Goal: Task Accomplishment & Management: Use online tool/utility

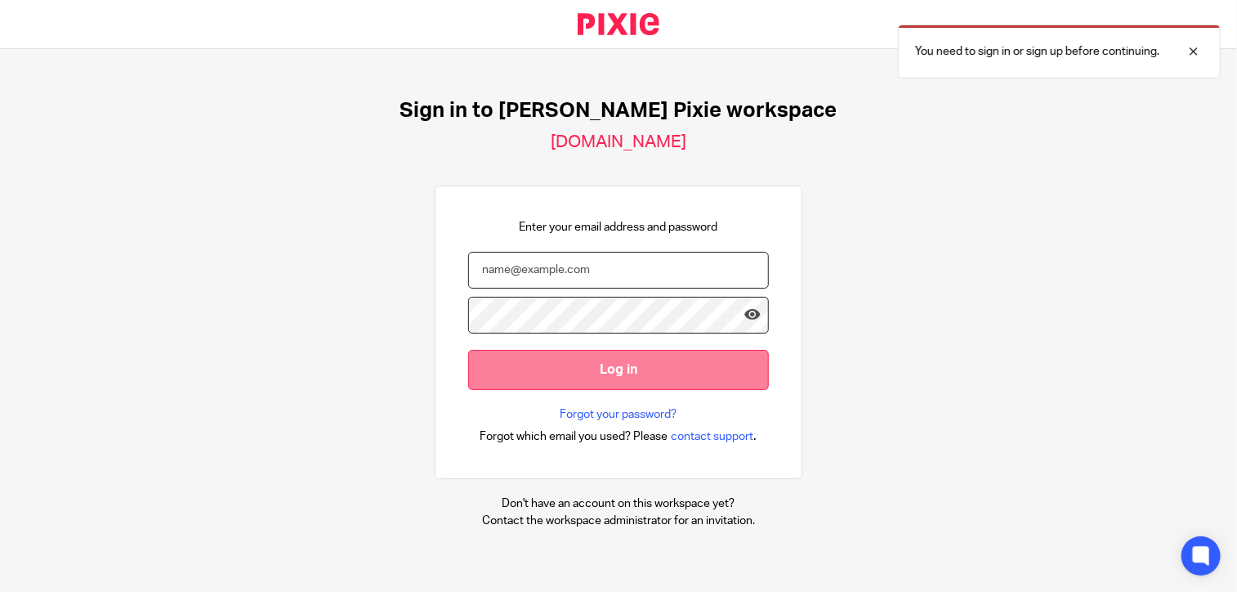
type input "[PERSON_NAME][EMAIL_ADDRESS][DOMAIN_NAME]"
click at [631, 374] on input "Log in" at bounding box center [618, 370] width 301 height 40
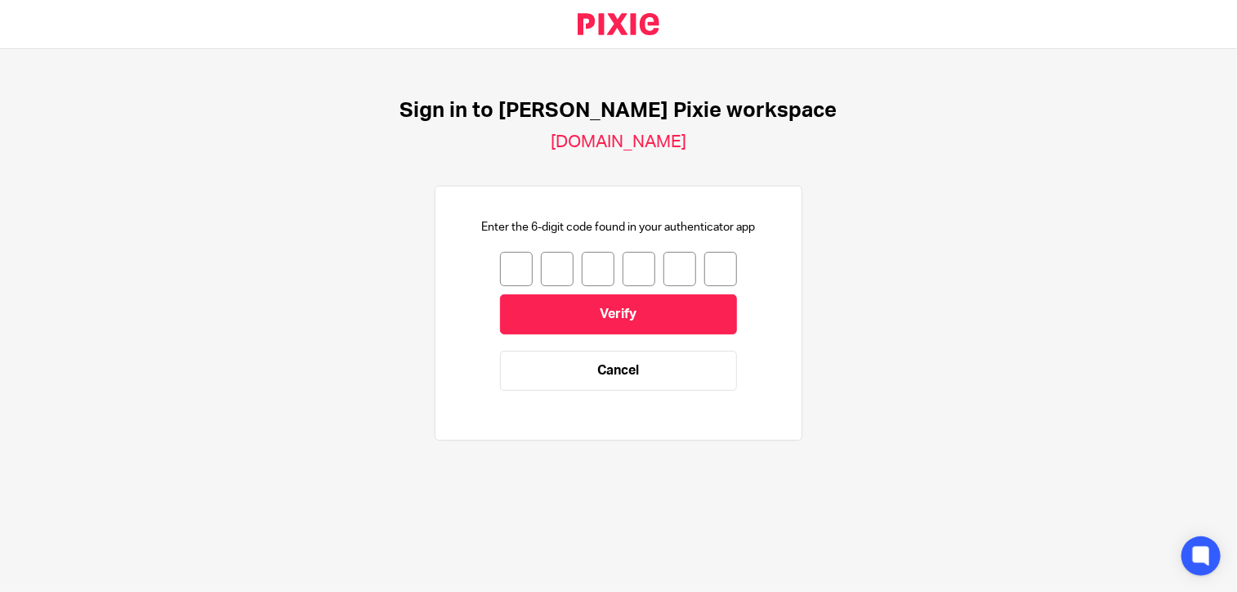
click at [500, 257] on input "number" at bounding box center [516, 269] width 33 height 34
type input "1"
type input "3"
type input "2"
type input "7"
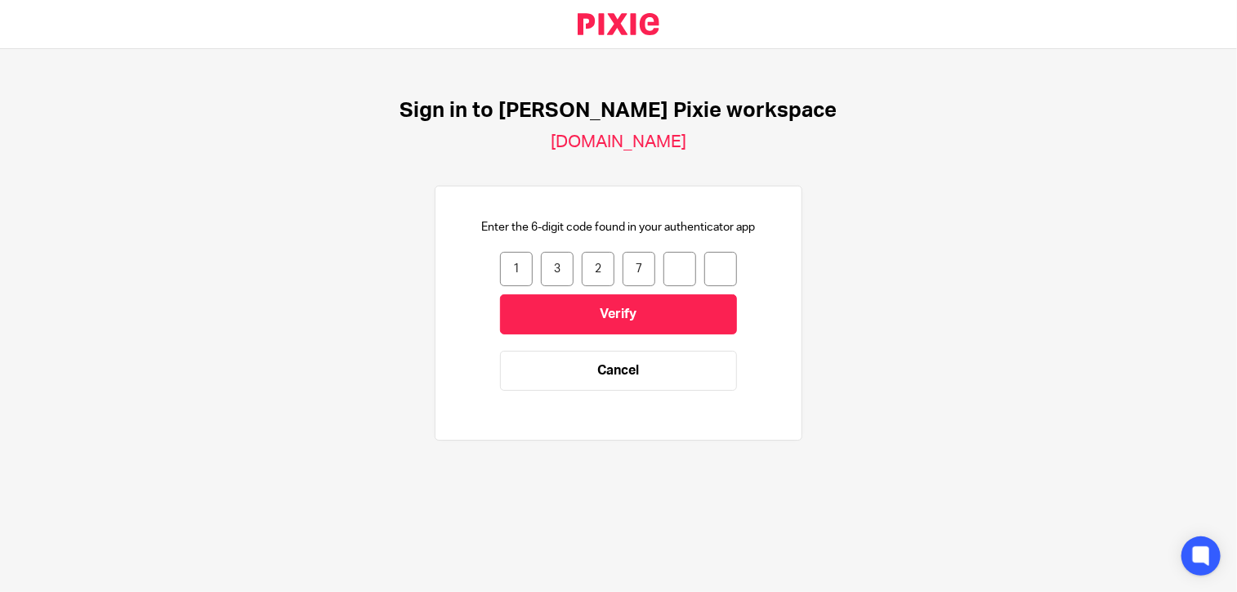
type input "6"
type input "2"
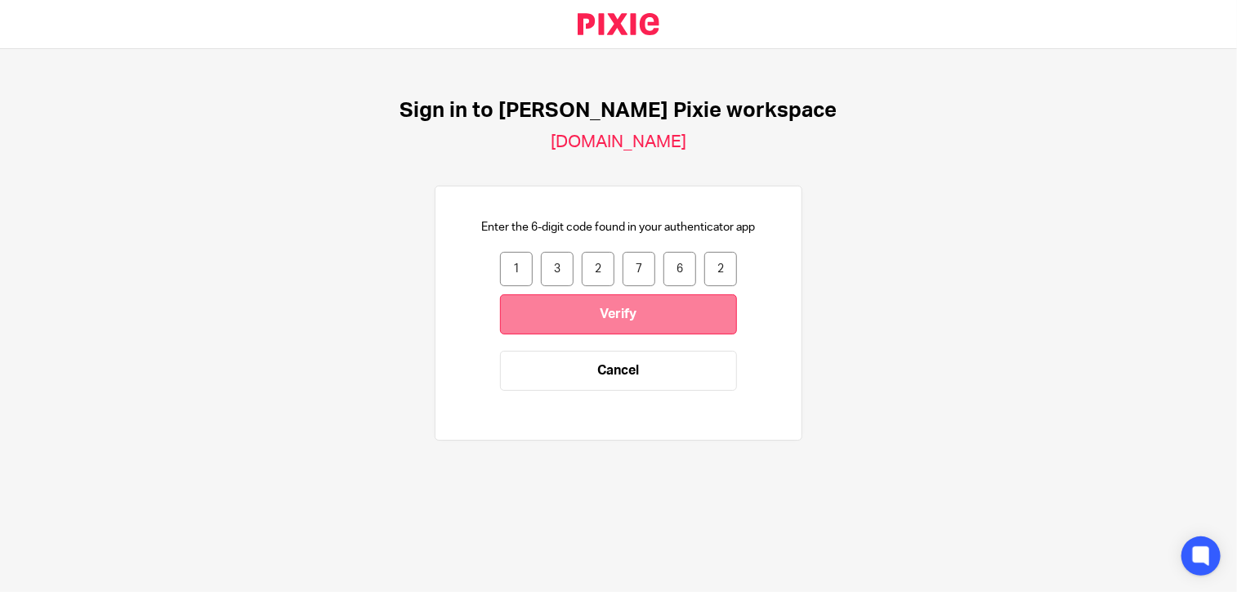
click at [636, 305] on input "Verify" at bounding box center [618, 314] width 237 height 40
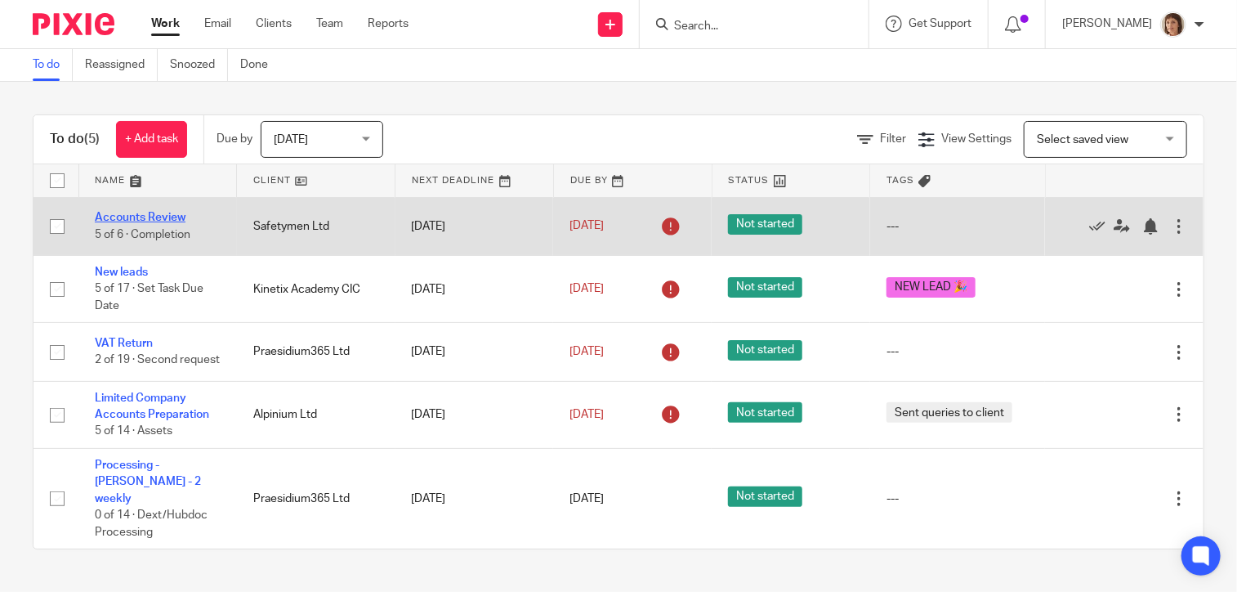
click at [162, 222] on link "Accounts Review" at bounding box center [140, 217] width 91 height 11
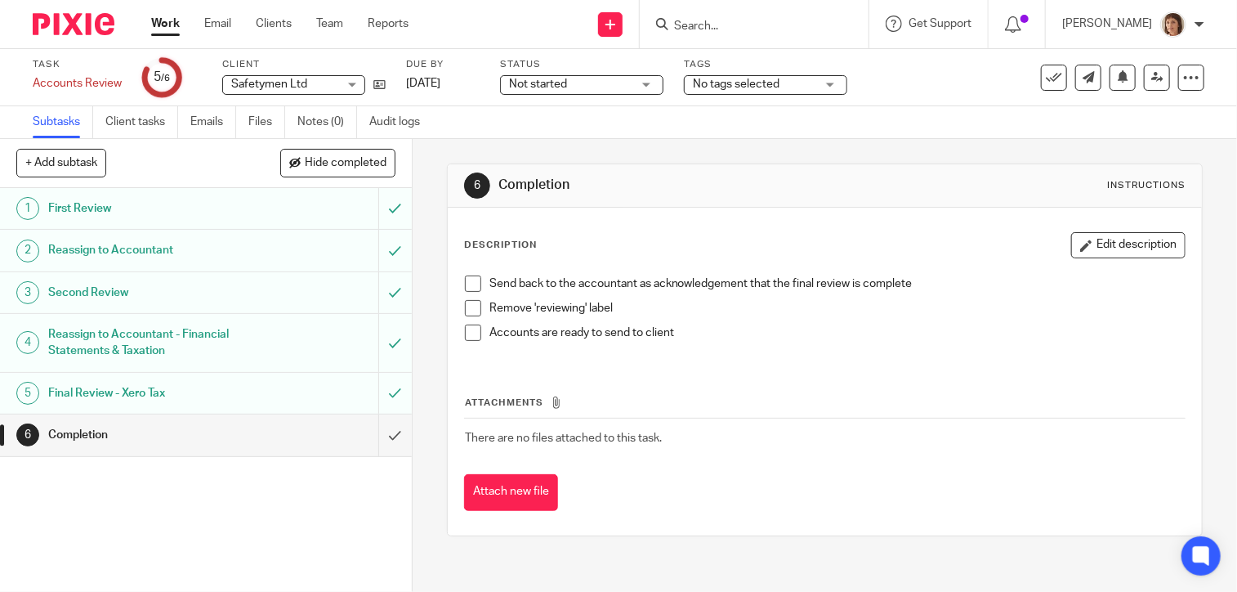
click at [121, 393] on h1 "Final Review - Xero Tax" at bounding box center [152, 393] width 209 height 25
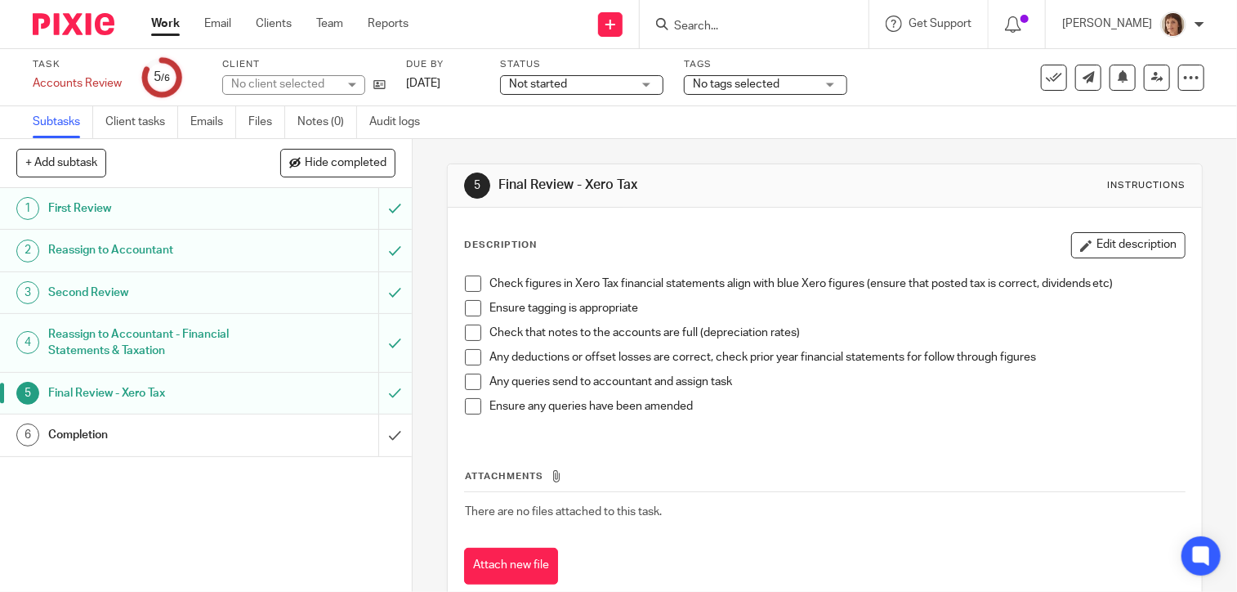
click at [83, 436] on h1 "Completion" at bounding box center [152, 434] width 209 height 25
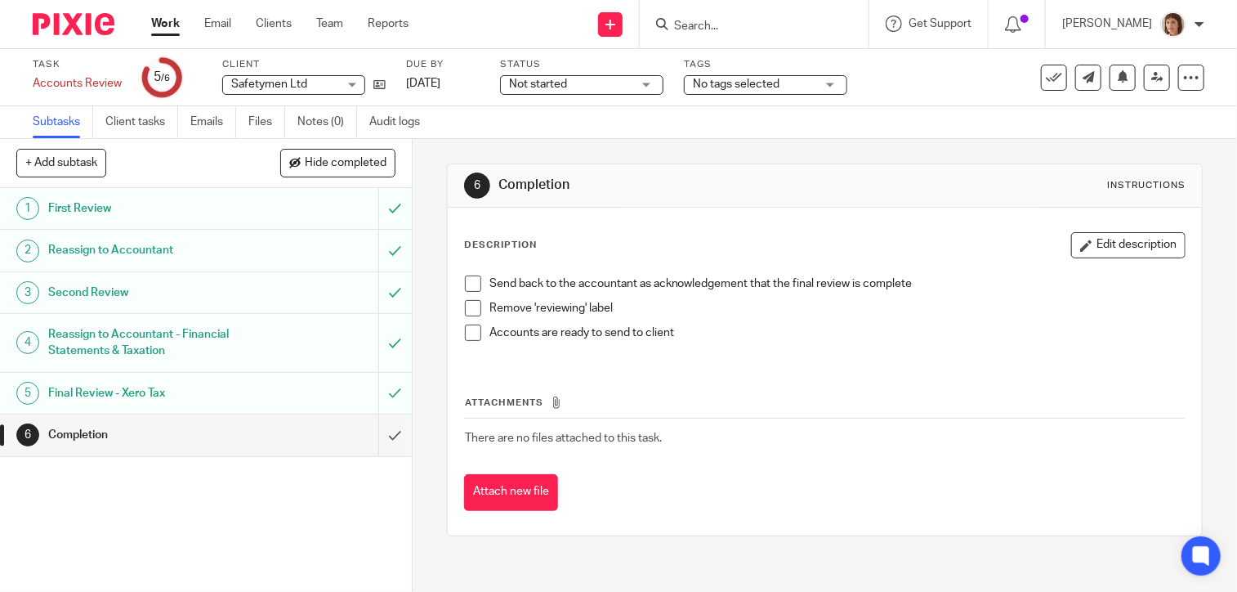
click at [468, 283] on span at bounding box center [473, 283] width 16 height 16
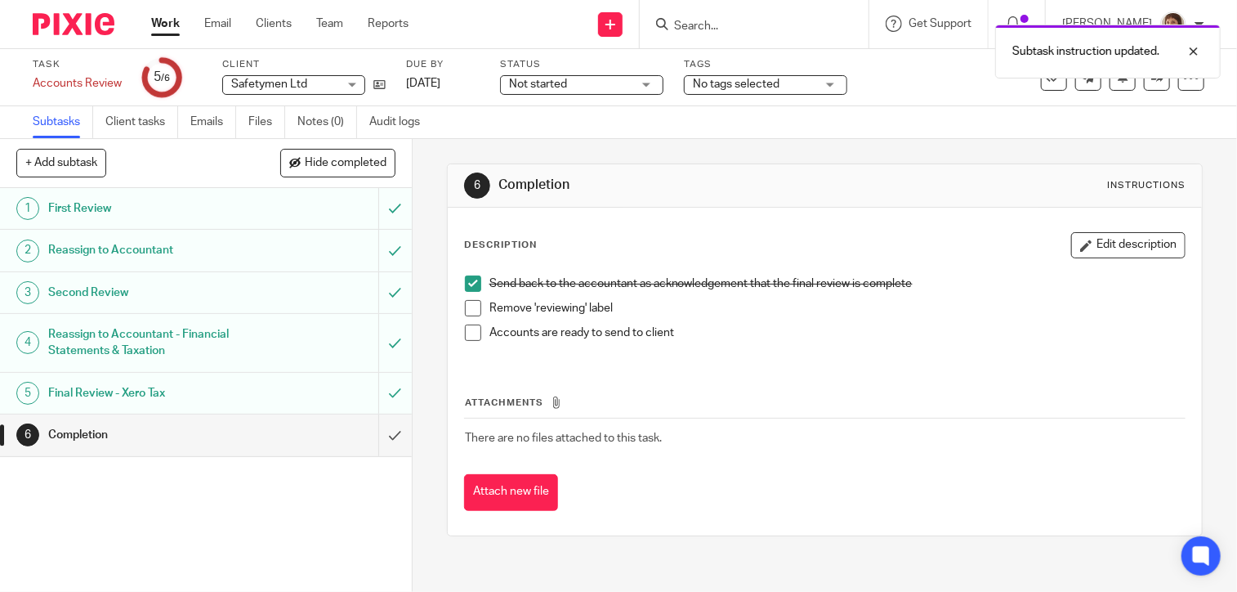
click at [467, 314] on span at bounding box center [473, 308] width 16 height 16
click at [470, 333] on span at bounding box center [473, 332] width 16 height 16
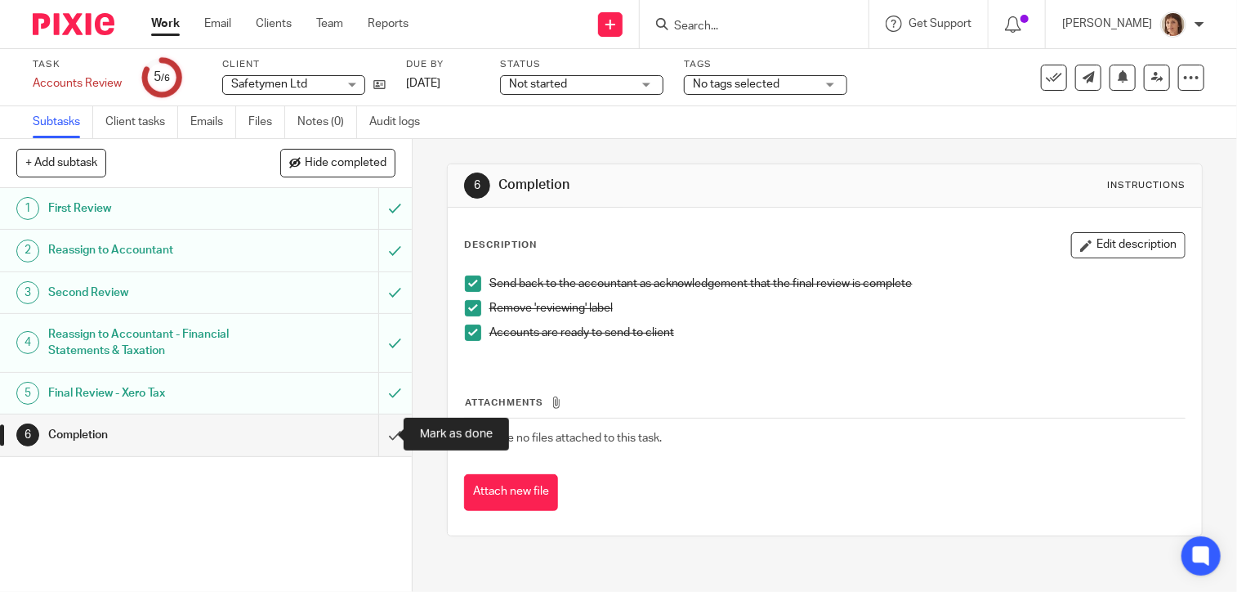
drag, startPoint x: 376, startPoint y: 437, endPoint x: 409, endPoint y: 435, distance: 32.8
click at [376, 437] on input "submit" at bounding box center [206, 434] width 412 height 41
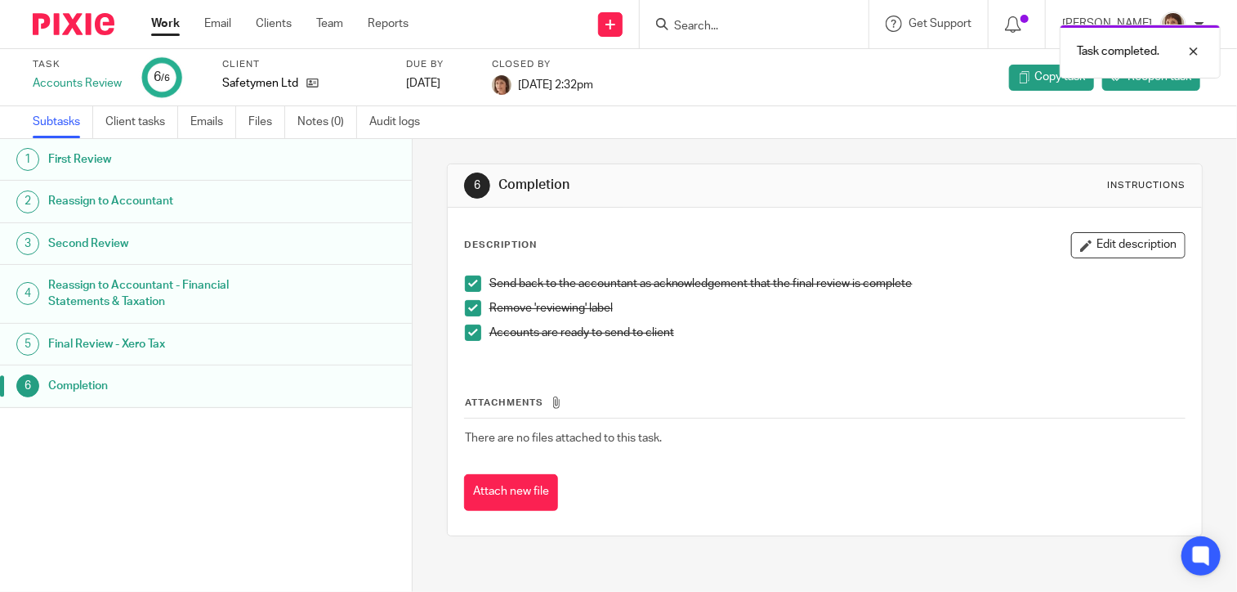
click at [165, 22] on link "Work" at bounding box center [165, 24] width 29 height 16
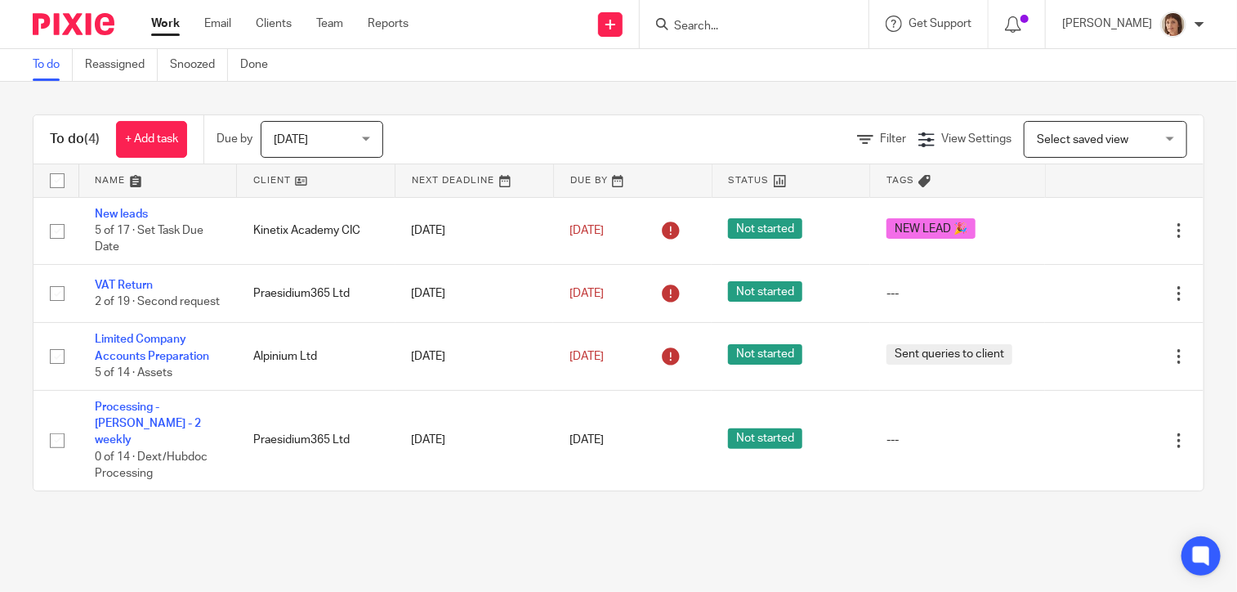
click at [369, 139] on div "Today Today" at bounding box center [322, 139] width 123 height 37
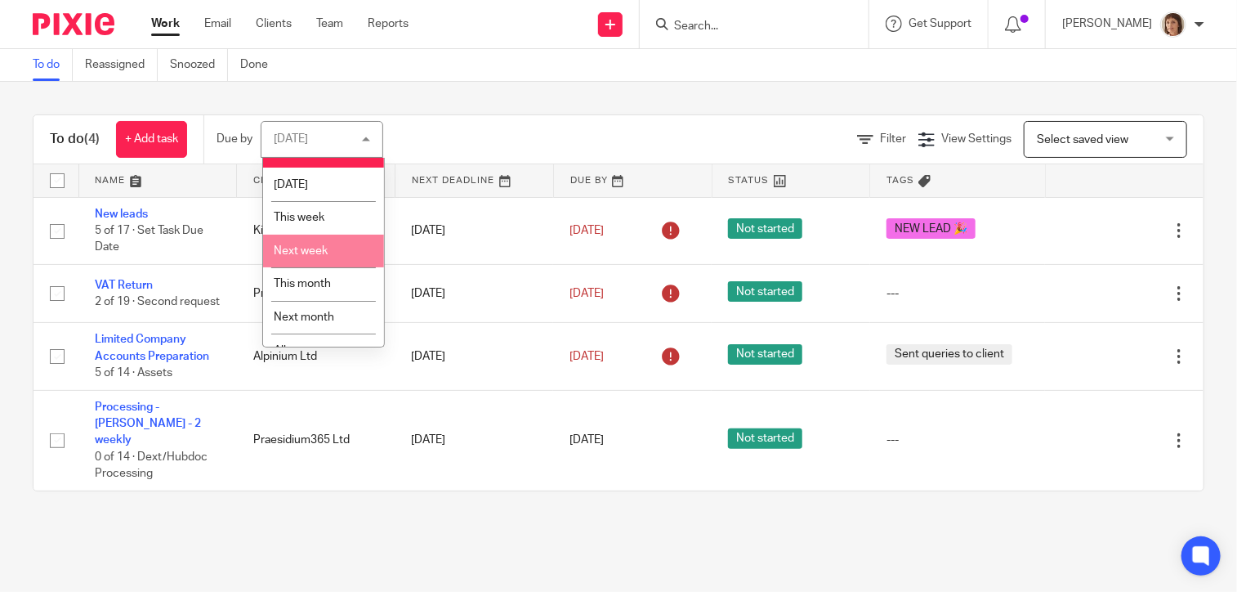
scroll to position [45, 0]
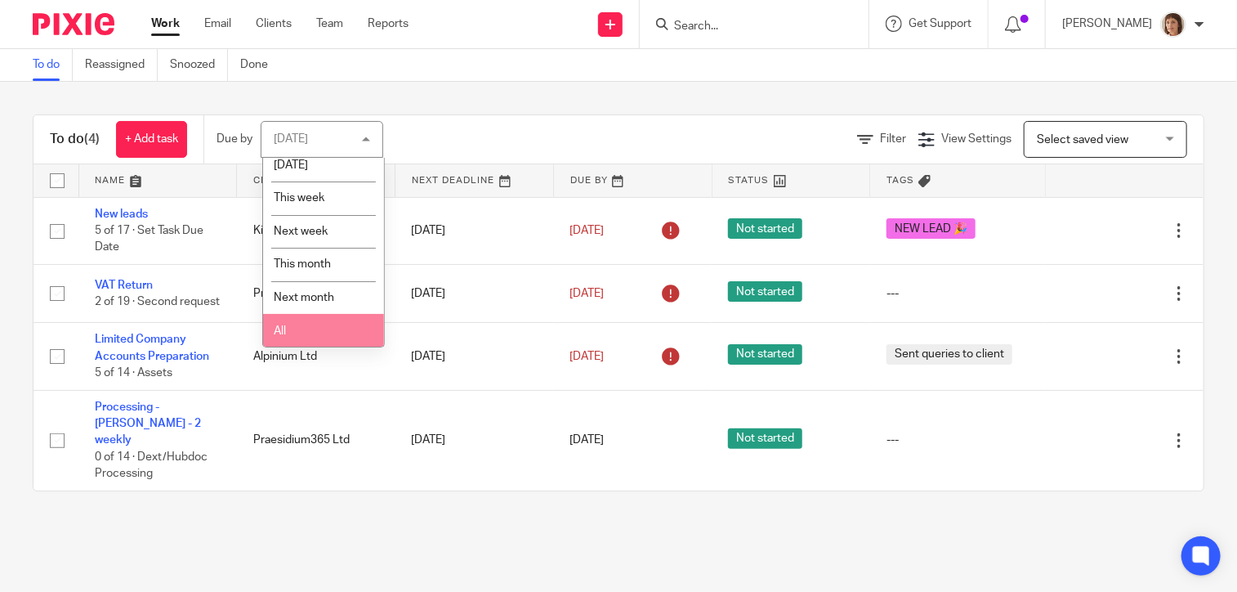
click at [288, 331] on li "All" at bounding box center [323, 331] width 121 height 34
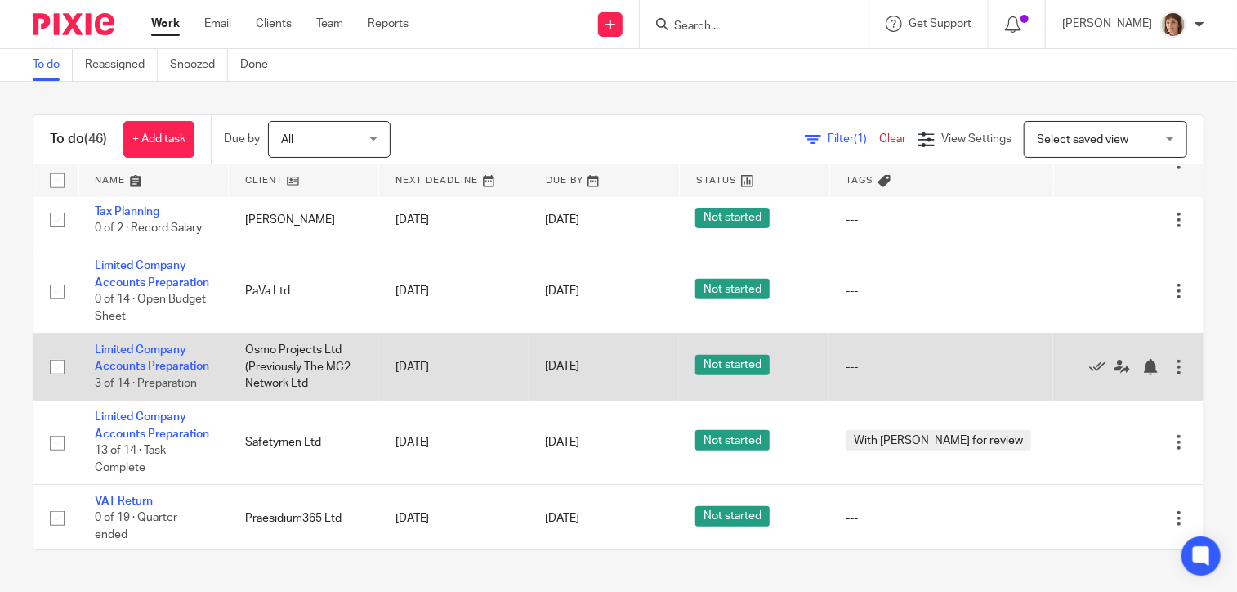
scroll to position [490, 0]
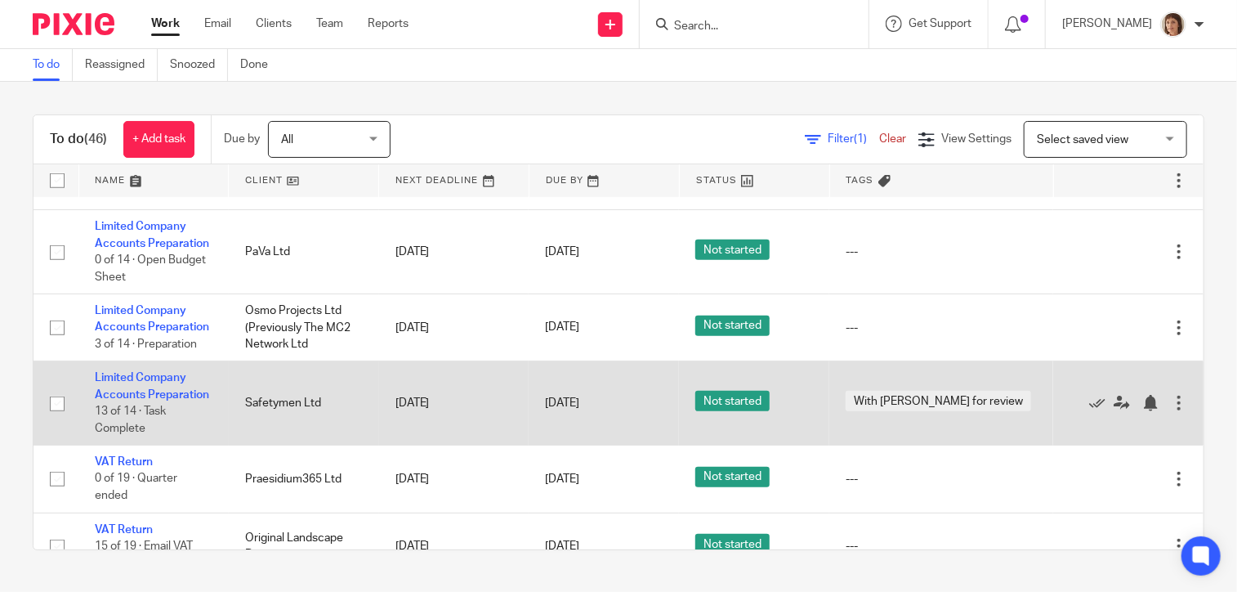
click at [165, 361] on td "Limited Company Accounts Preparation 13 of 14 · Task Complete" at bounding box center [153, 403] width 150 height 84
click at [113, 372] on link "Limited Company Accounts Preparation" at bounding box center [152, 386] width 114 height 28
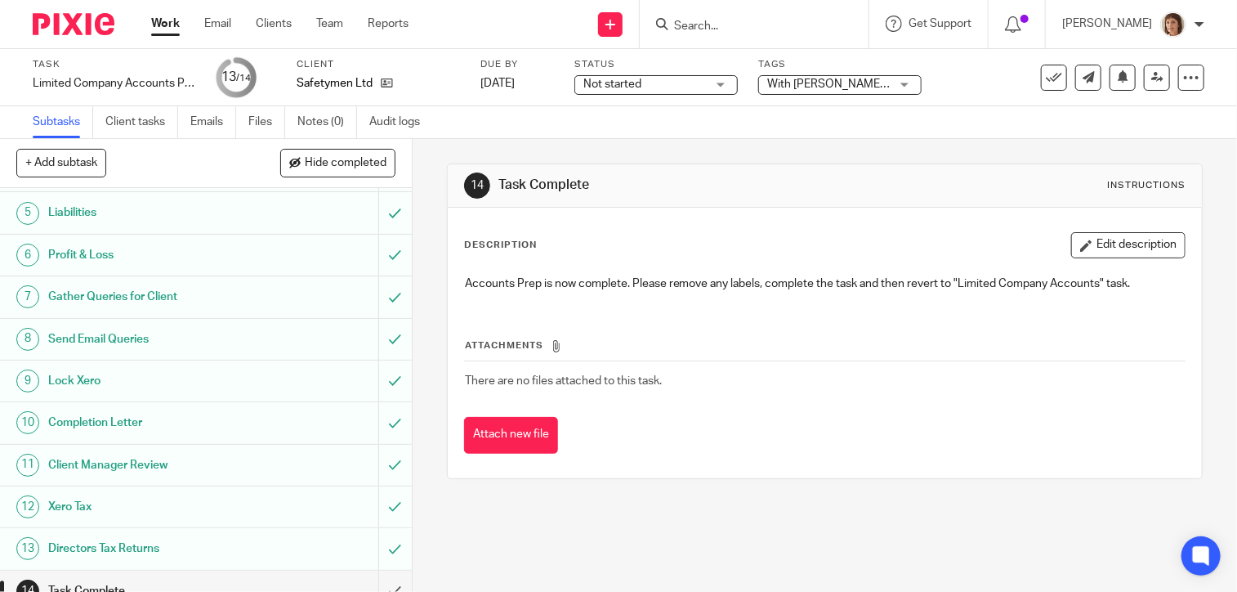
scroll to position [181, 0]
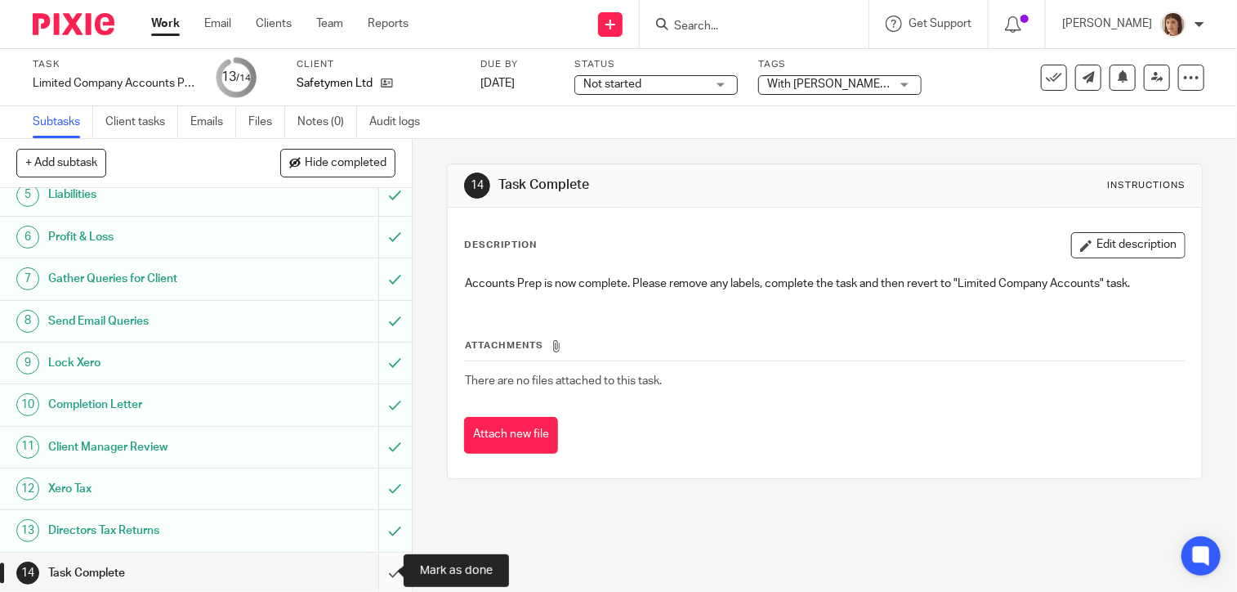
click at [374, 568] on input "submit" at bounding box center [206, 572] width 412 height 41
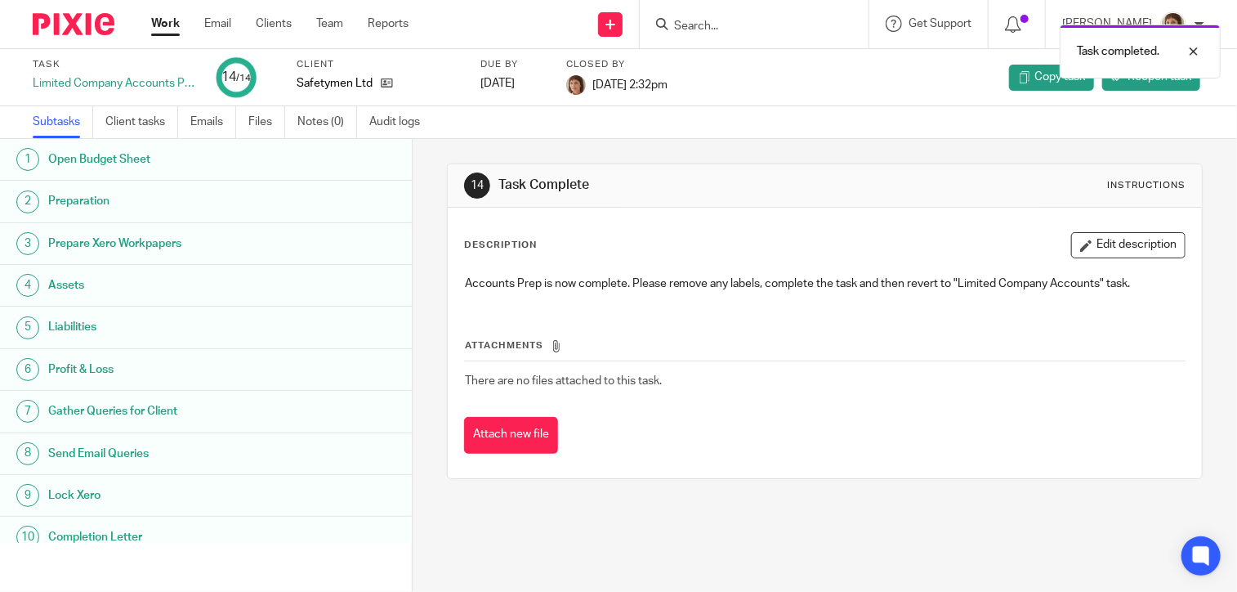
click at [172, 25] on link "Work" at bounding box center [165, 24] width 29 height 16
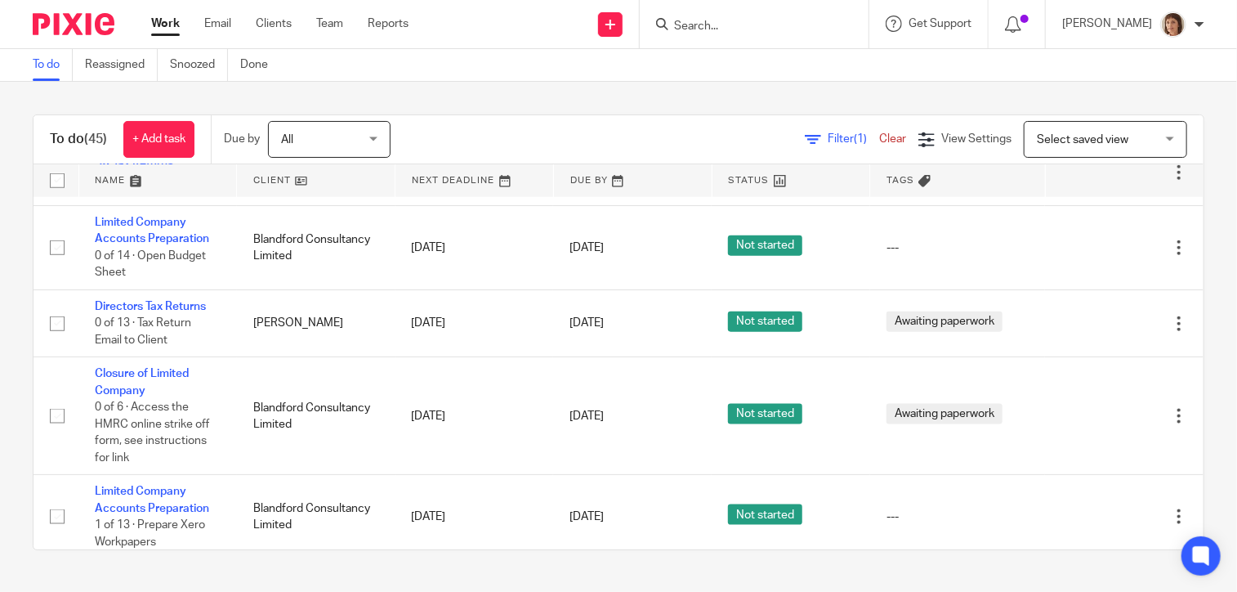
scroll to position [1226, 0]
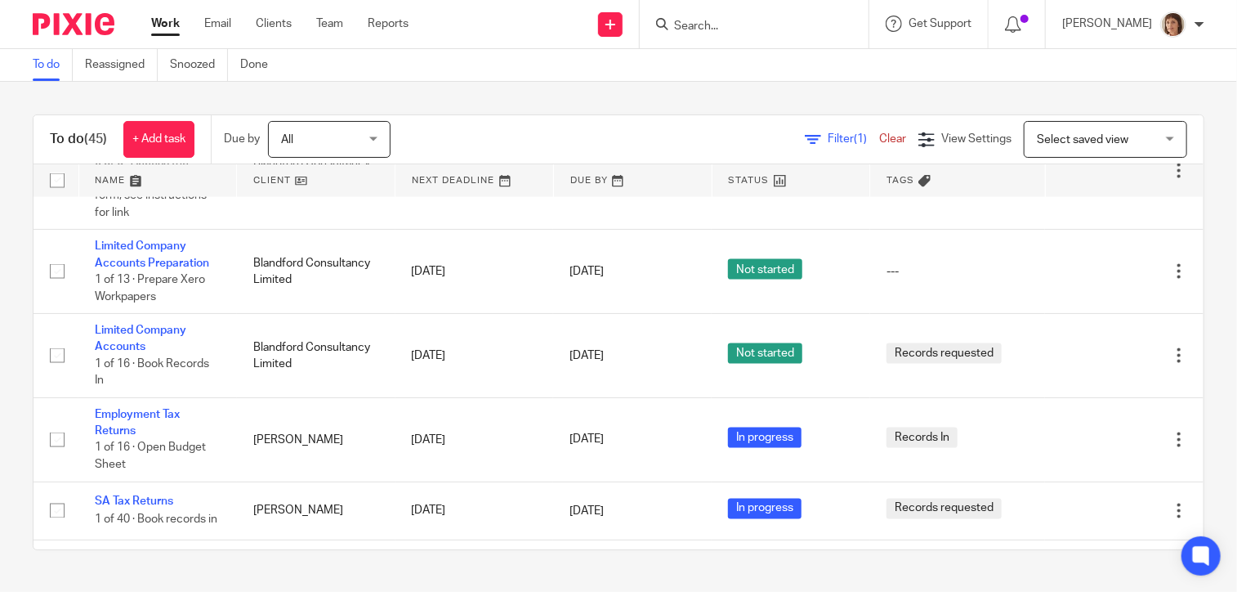
click at [665, 25] on div at bounding box center [751, 24] width 190 height 20
drag, startPoint x: 672, startPoint y: 28, endPoint x: 683, endPoint y: 34, distance: 13.2
click at [673, 29] on input "Search" at bounding box center [746, 27] width 147 height 15
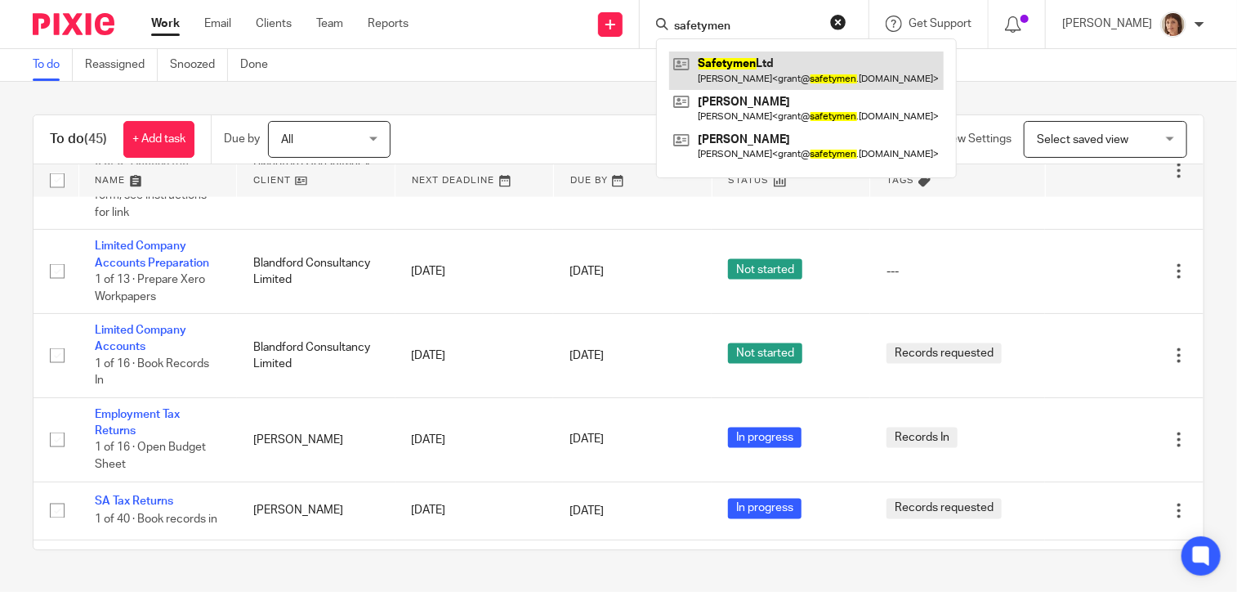
type input "safetymen"
click at [782, 56] on link at bounding box center [806, 70] width 275 height 38
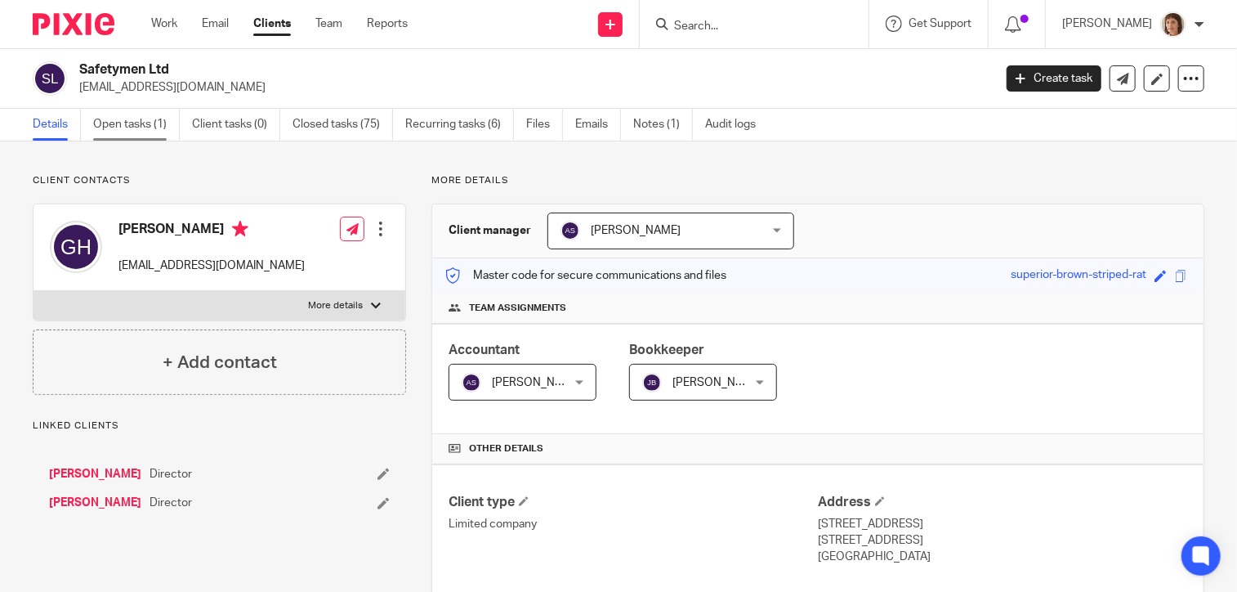
click at [120, 124] on link "Open tasks (1)" at bounding box center [136, 125] width 87 height 32
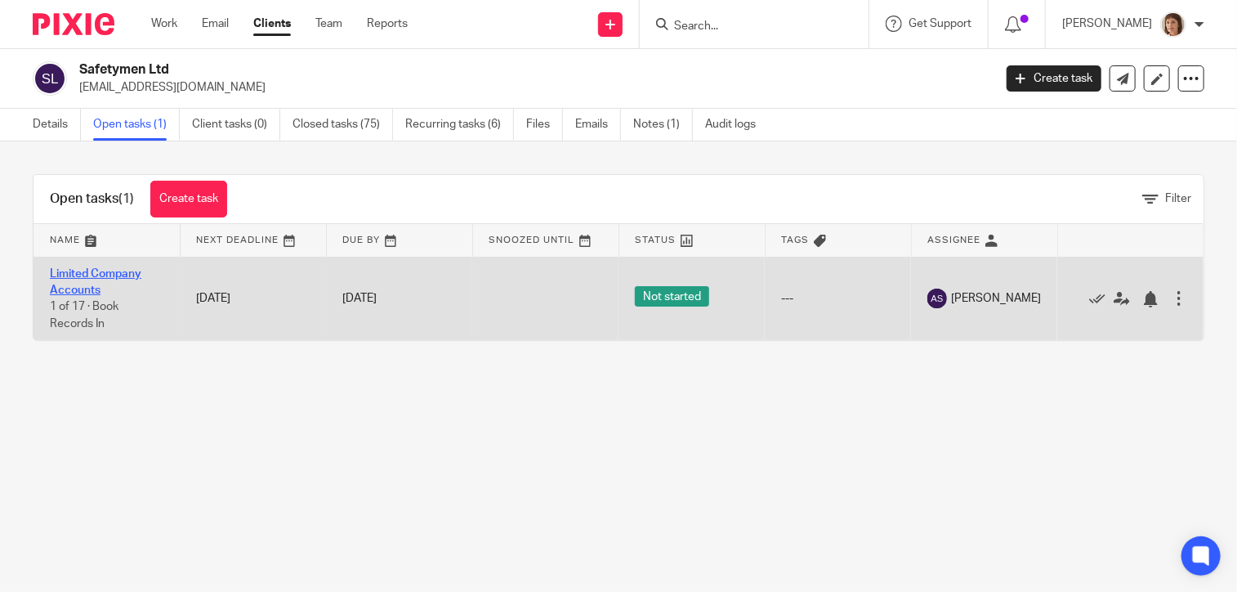
click at [72, 275] on link "Limited Company Accounts" at bounding box center [96, 282] width 92 height 28
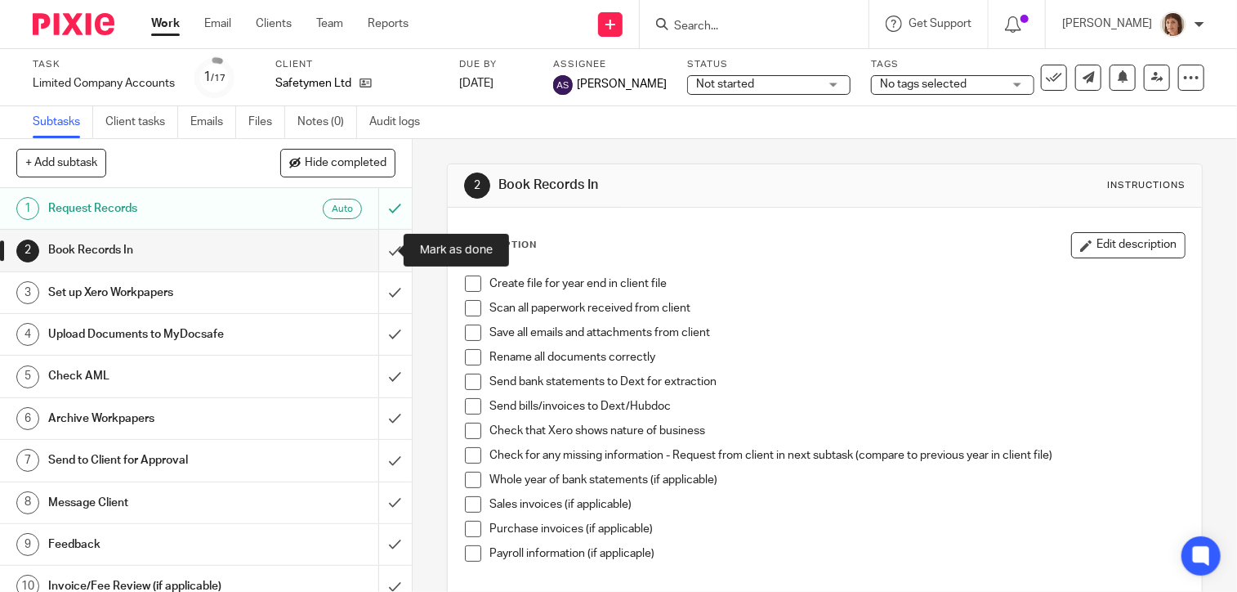
click at [377, 249] on input "submit" at bounding box center [206, 250] width 412 height 41
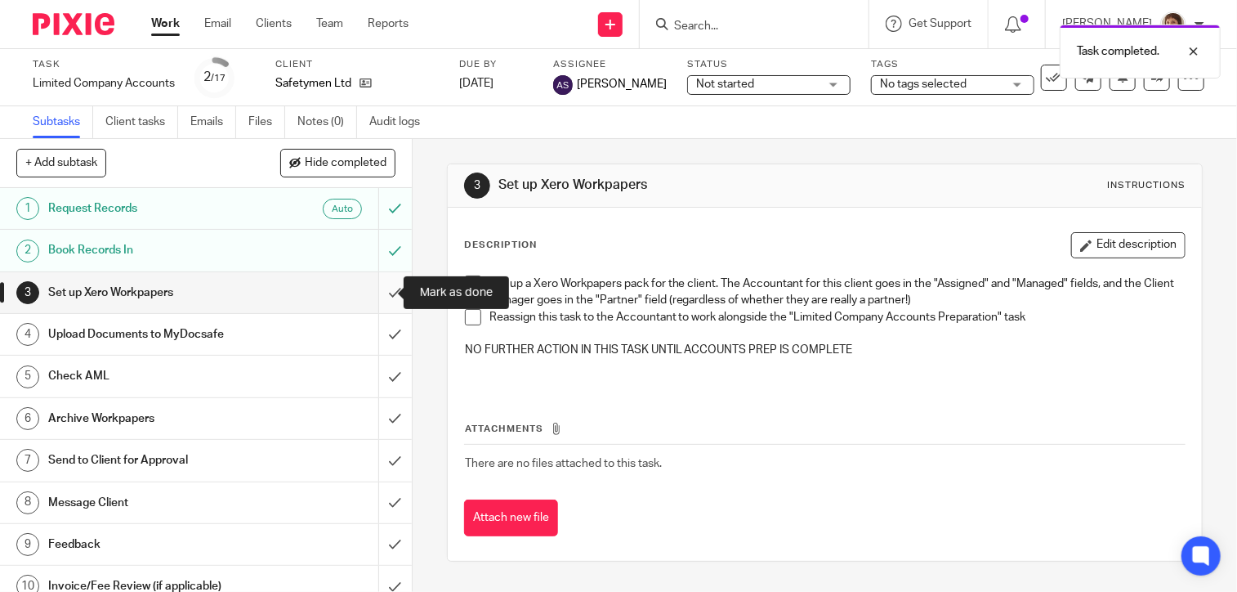
click at [373, 292] on input "submit" at bounding box center [206, 292] width 412 height 41
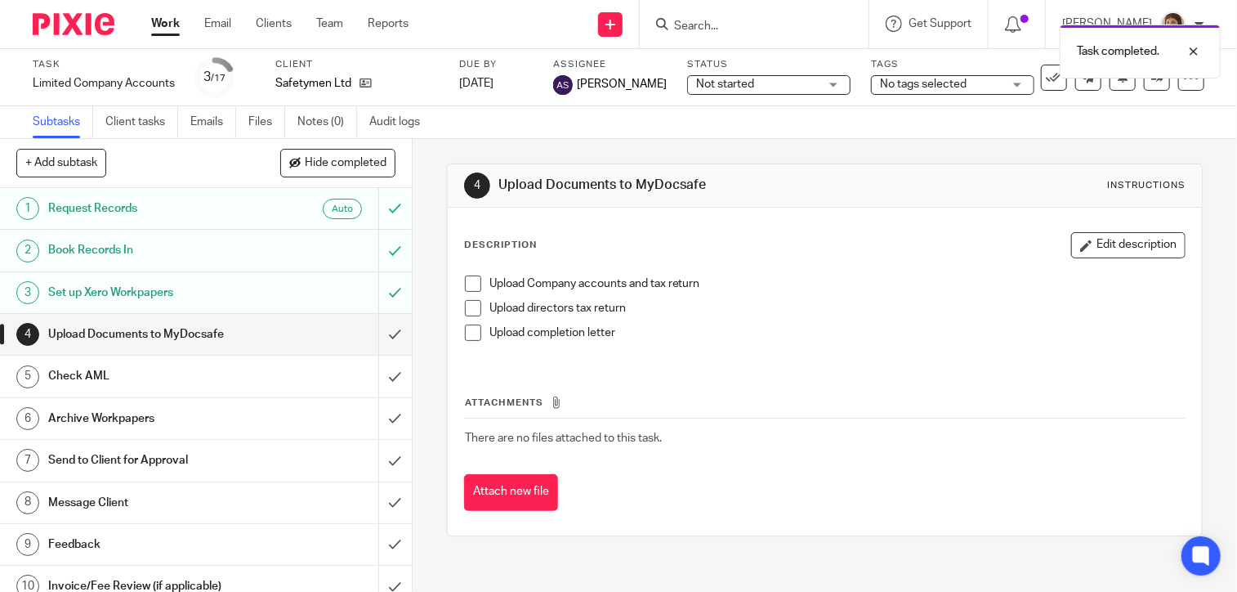
click at [465, 275] on span at bounding box center [473, 283] width 16 height 16
click at [465, 303] on span at bounding box center [473, 308] width 16 height 16
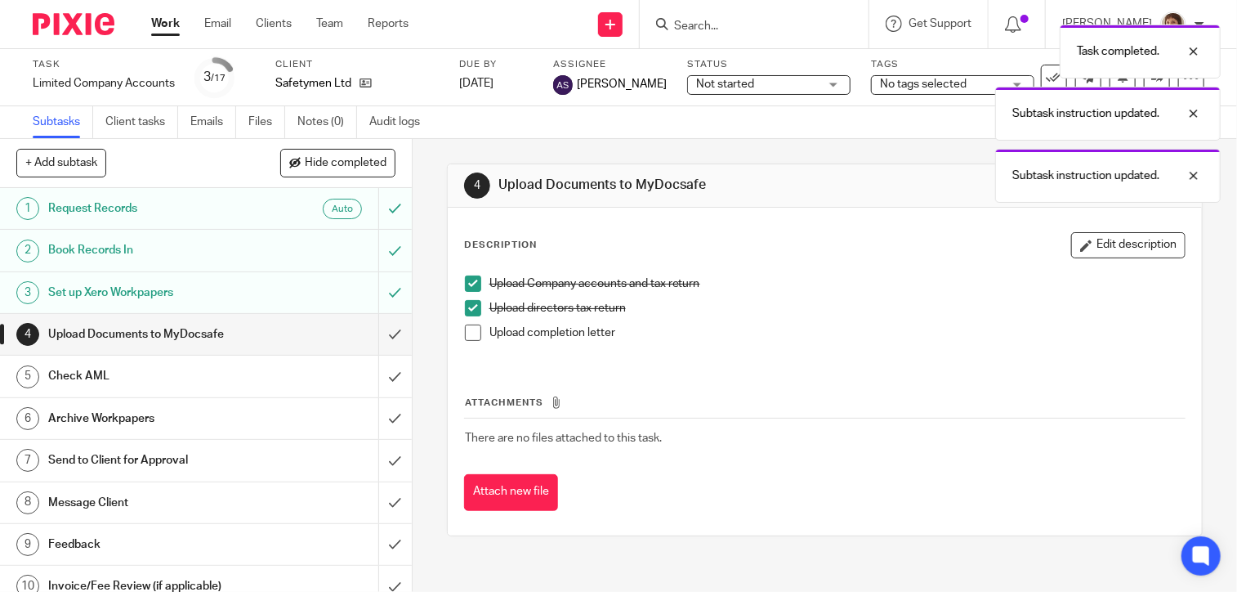
click at [465, 333] on span at bounding box center [473, 332] width 16 height 16
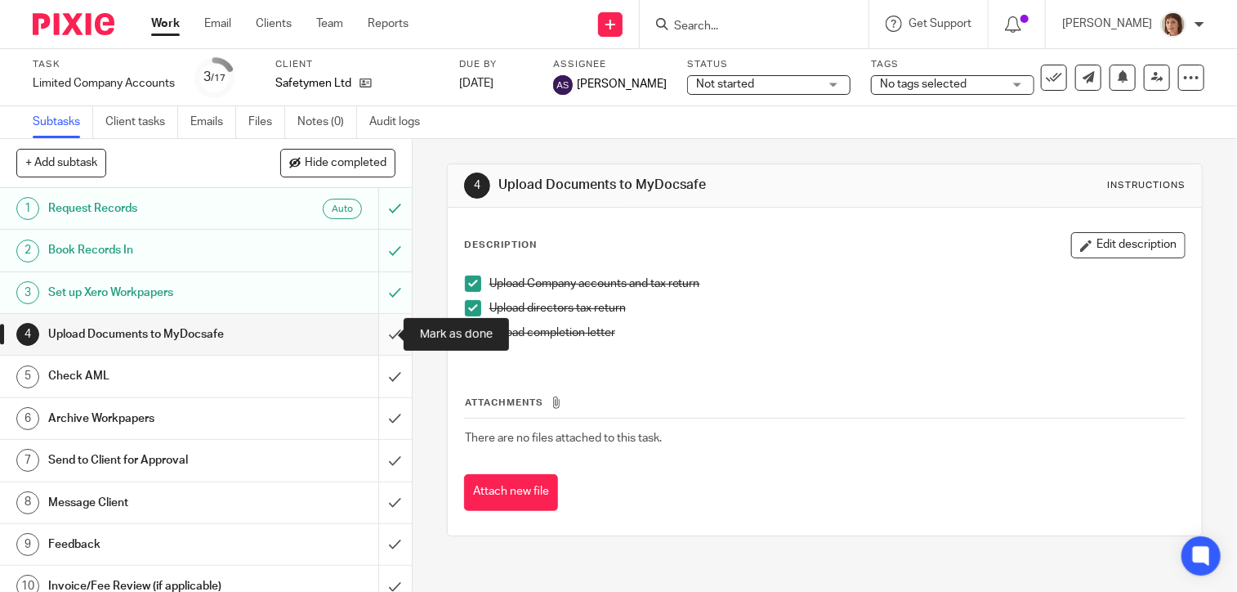
click at [372, 333] on input "submit" at bounding box center [206, 334] width 412 height 41
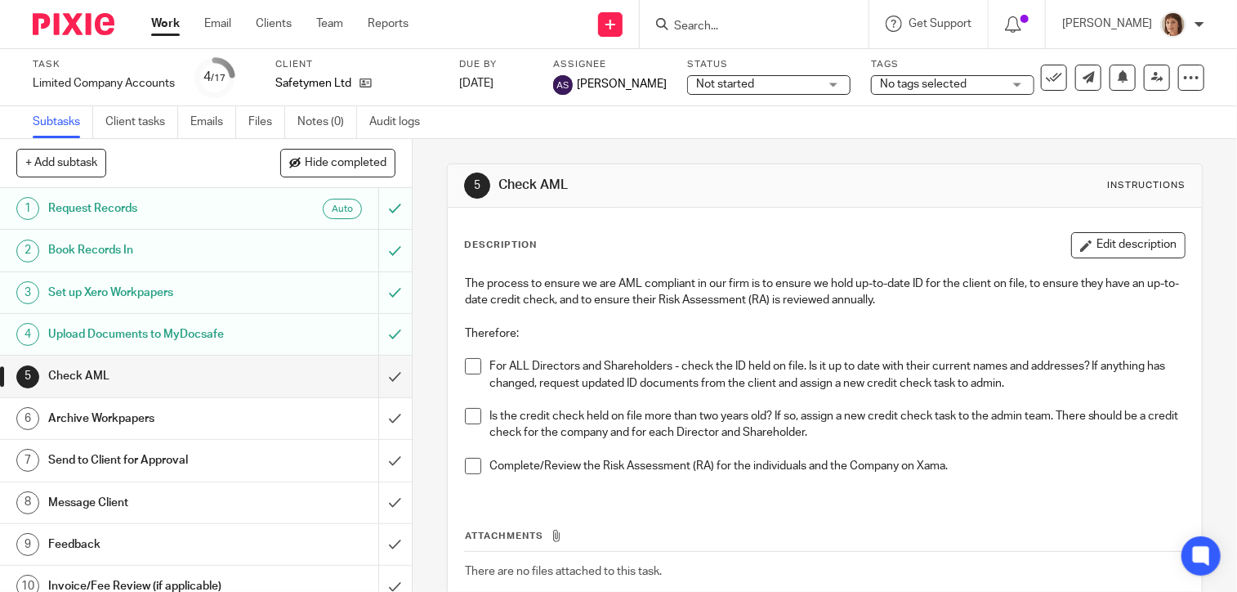
drag, startPoint x: 468, startPoint y: 361, endPoint x: 467, endPoint y: 379, distance: 18.0
click at [468, 361] on span at bounding box center [473, 366] width 16 height 16
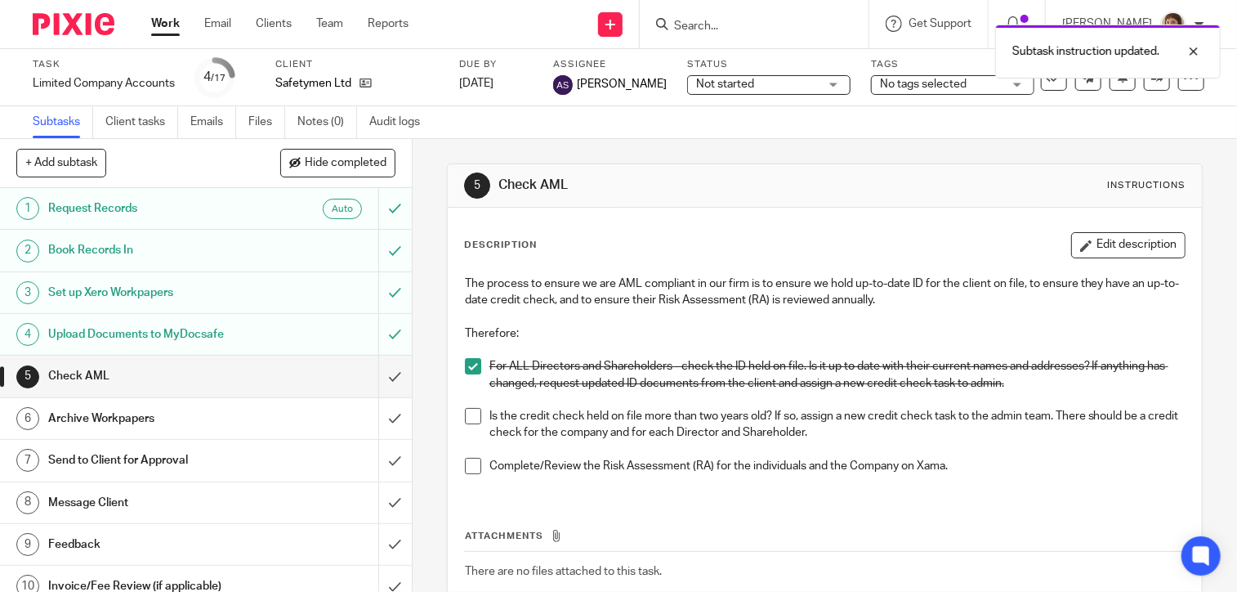
click at [471, 418] on span at bounding box center [473, 416] width 16 height 16
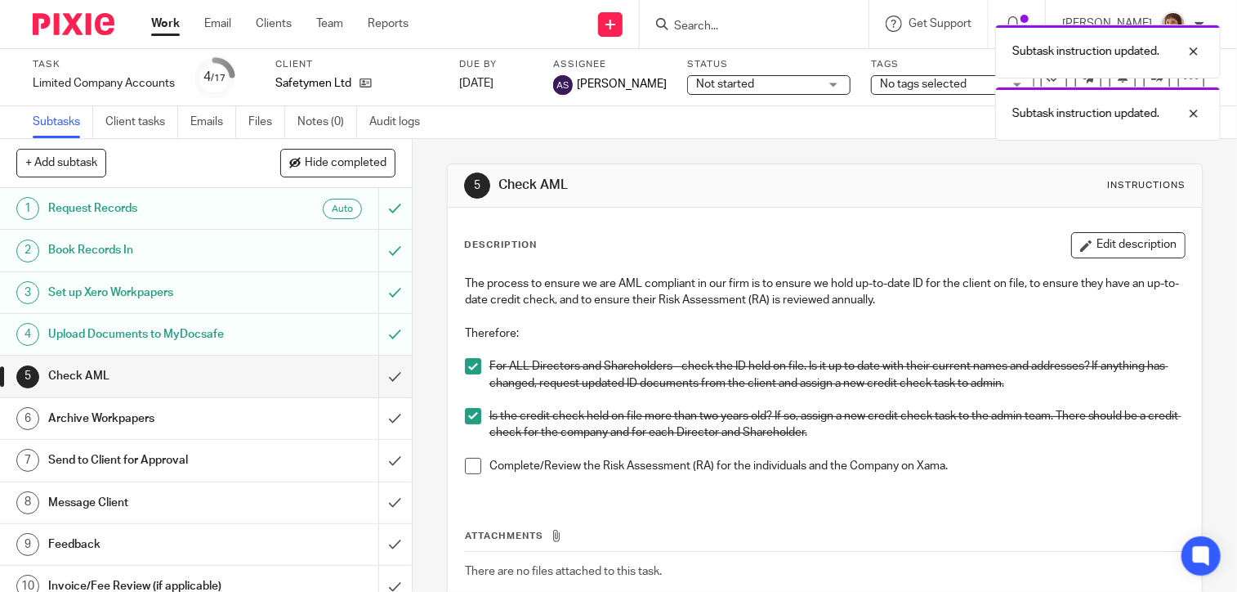
click at [465, 468] on span at bounding box center [473, 466] width 16 height 16
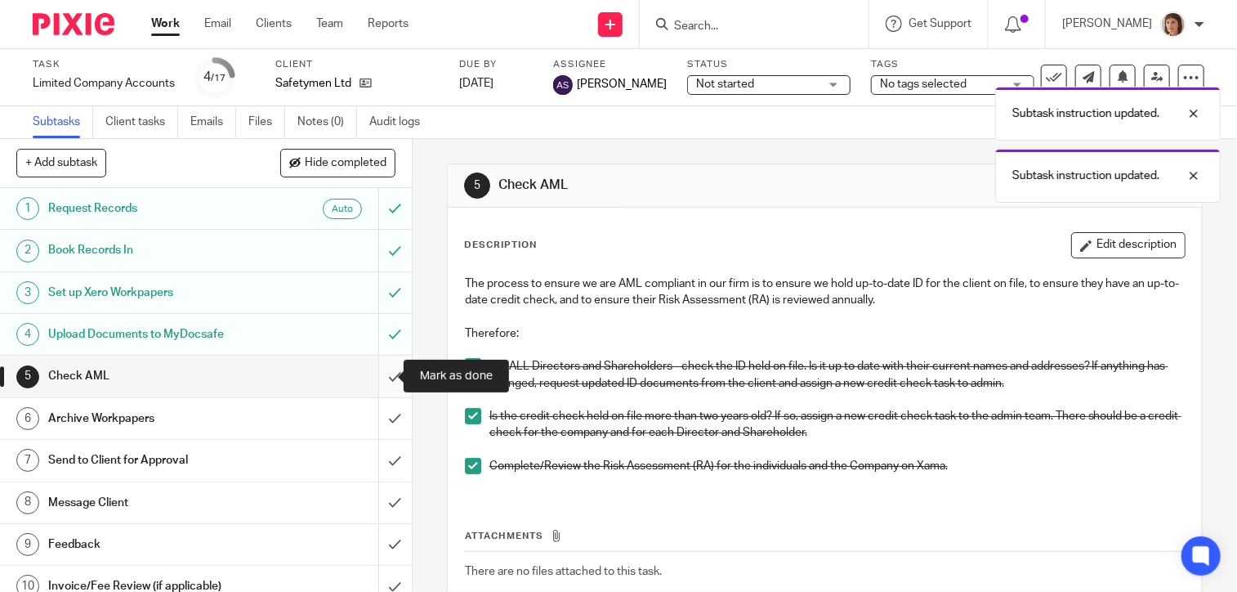
click at [377, 377] on input "submit" at bounding box center [206, 375] width 412 height 41
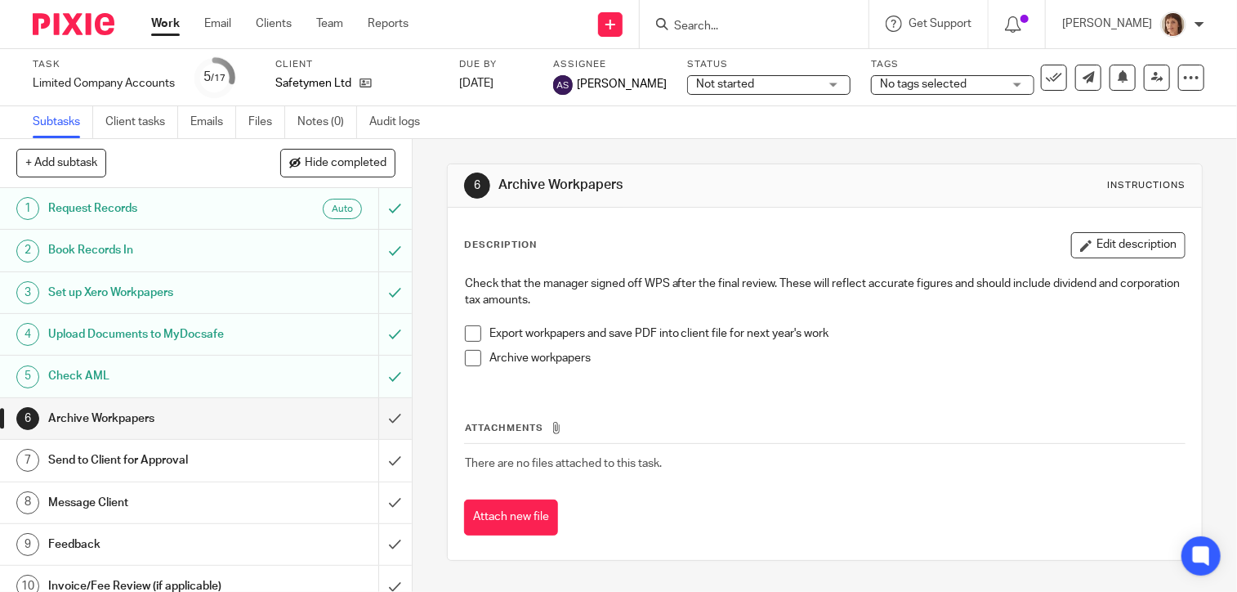
click at [472, 333] on span at bounding box center [473, 333] width 16 height 16
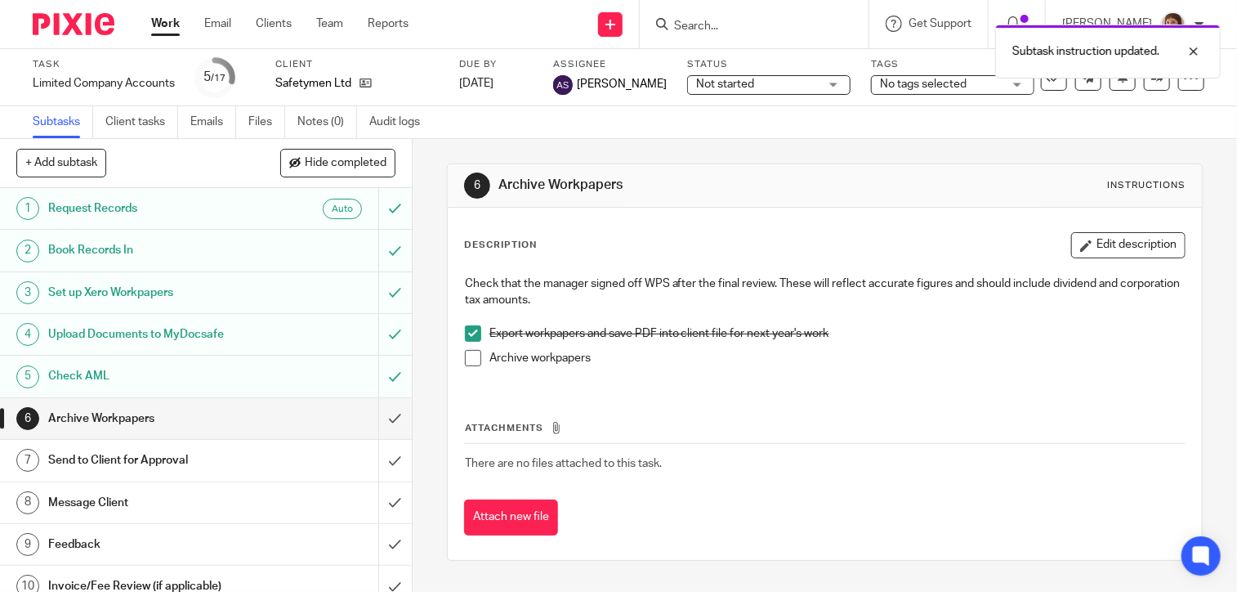
click at [467, 355] on span at bounding box center [473, 358] width 16 height 16
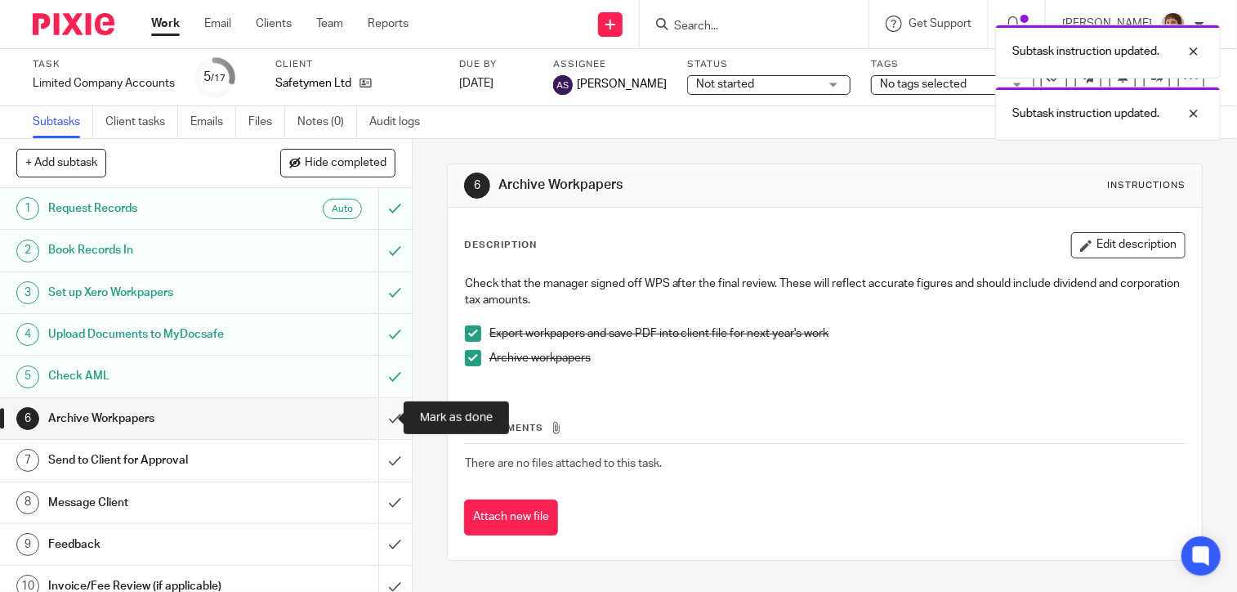
click at [372, 418] on input "submit" at bounding box center [206, 418] width 412 height 41
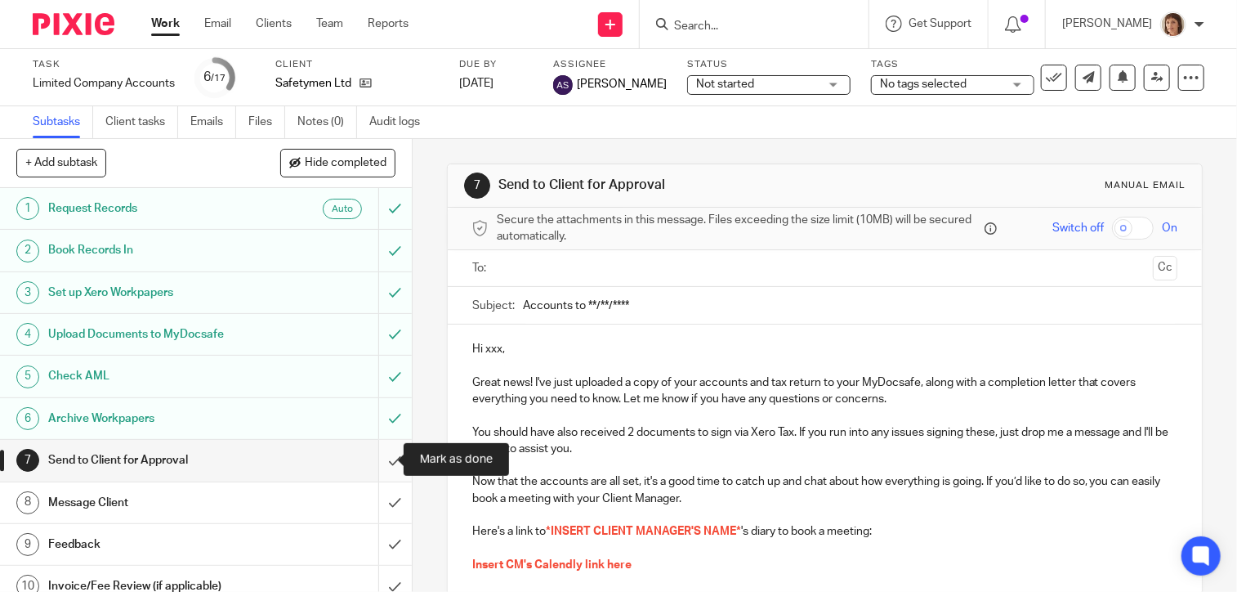
click at [376, 459] on input "submit" at bounding box center [206, 460] width 412 height 41
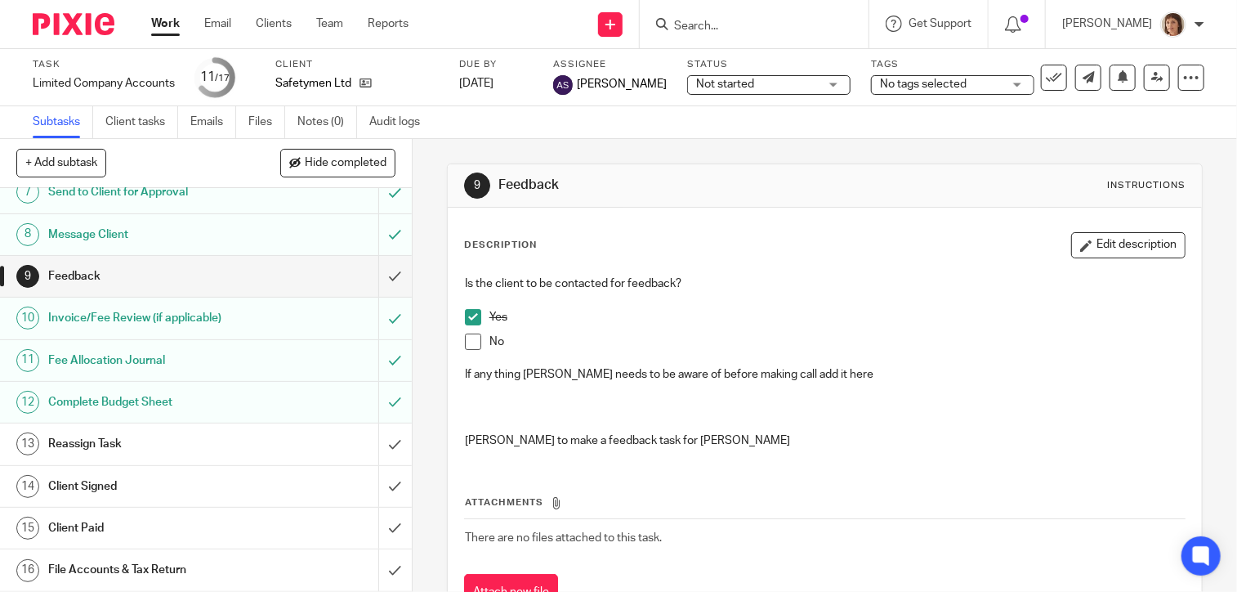
scroll to position [306, 0]
